Goal: Information Seeking & Learning: Learn about a topic

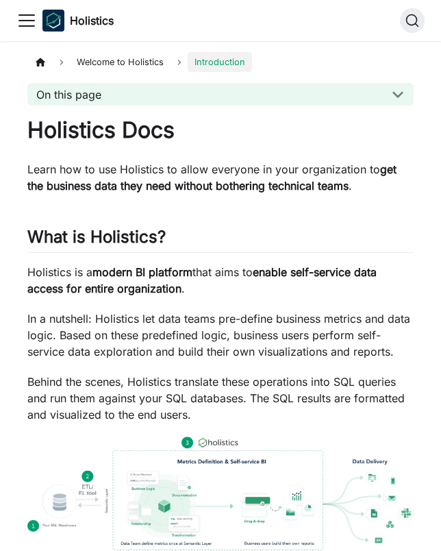
click at [36, 17] on icon "Toggle navigation bar" at bounding box center [26, 20] width 21 height 21
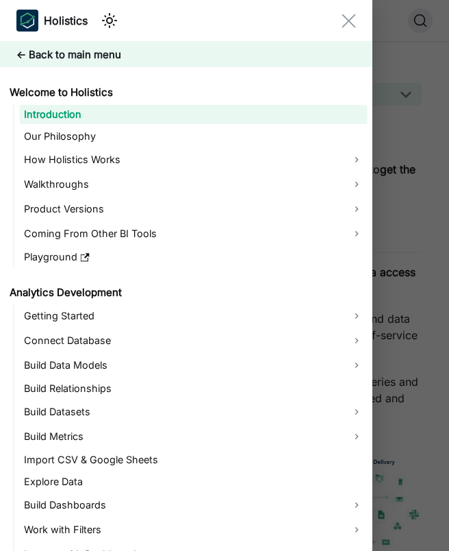
click at [353, 18] on icon "Close navigation bar" at bounding box center [349, 21] width 14 height 14
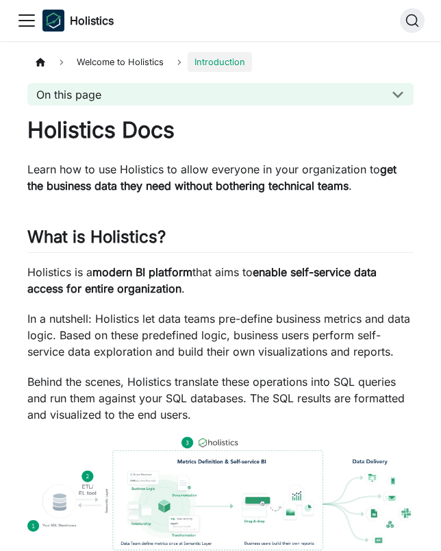
click at [133, 175] on p "Learn how to use Holistics to allow everyone in your organization to get the bu…" at bounding box center [220, 177] width 386 height 33
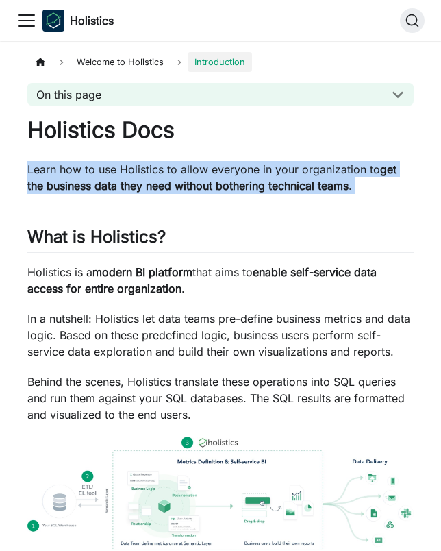
click at [134, 175] on p "Learn how to use Holistics to allow everyone in your organization to get the bu…" at bounding box center [220, 177] width 386 height 33
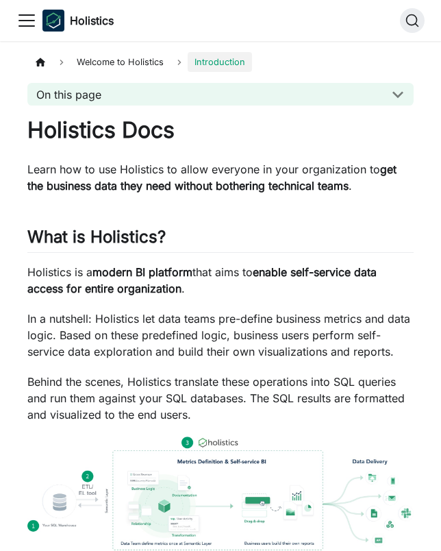
click at [134, 175] on p "Learn how to use Holistics to allow everyone in your organization to get the bu…" at bounding box center [220, 177] width 386 height 33
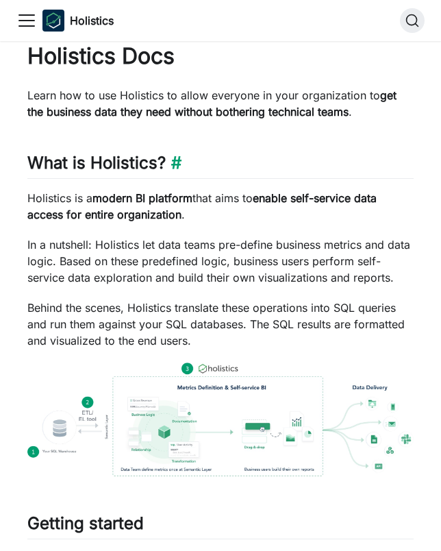
scroll to position [236, 0]
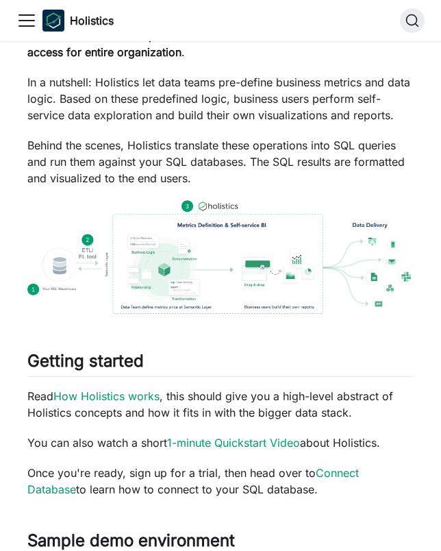
click at [296, 254] on img at bounding box center [220, 256] width 386 height 113
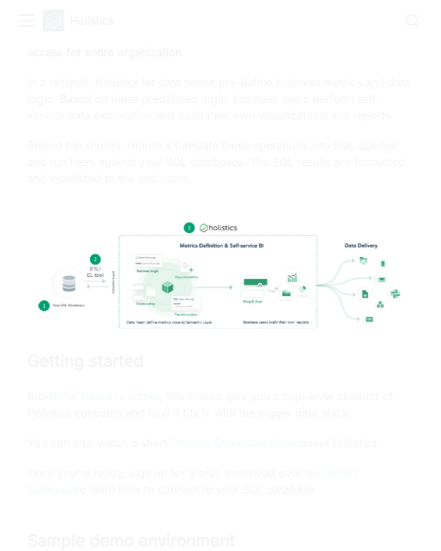
click at [299, 269] on img at bounding box center [220, 276] width 364 height 107
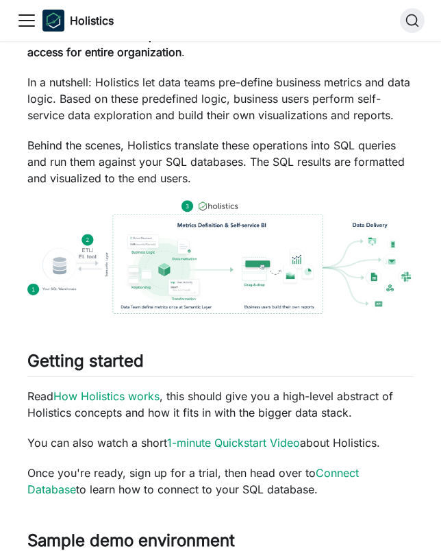
click at [342, 132] on div "Holistics Docs Learn how to use Holistics to allow everyone in your organizatio…" at bounding box center [220, 486] width 386 height 1212
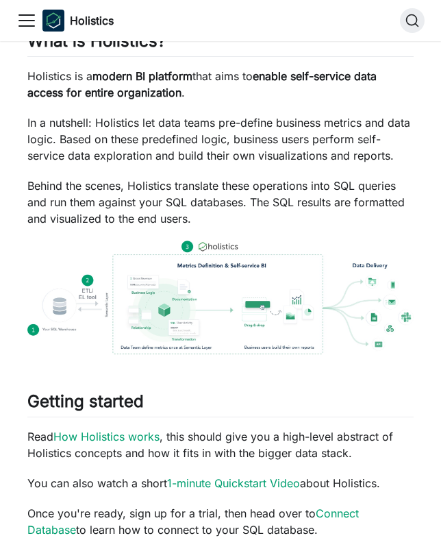
scroll to position [516, 0]
